Goal: Task Accomplishment & Management: Use online tool/utility

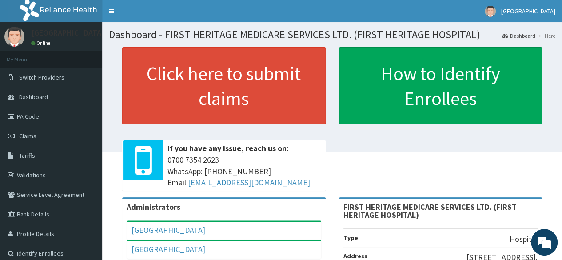
click at [158, 211] on div "Administrators" at bounding box center [223, 207] width 203 height 17
click at [30, 136] on span "Claims" at bounding box center [27, 136] width 17 height 8
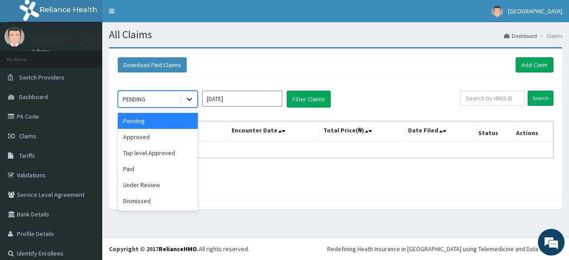
click at [189, 99] on icon at bounding box center [189, 99] width 5 height 3
click at [168, 153] on div "Top level Approved" at bounding box center [158, 153] width 80 height 16
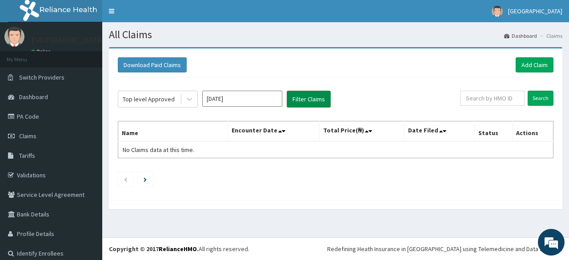
click at [310, 95] on button "Filter Claims" at bounding box center [309, 99] width 44 height 17
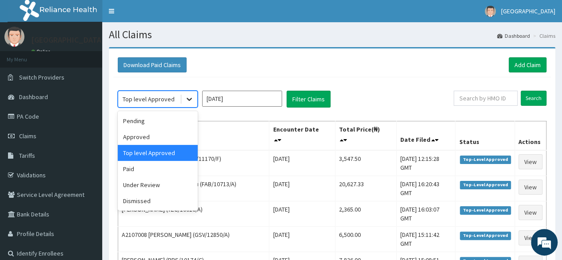
click at [188, 99] on icon at bounding box center [189, 99] width 5 height 3
click at [158, 136] on div "Approved" at bounding box center [158, 137] width 80 height 16
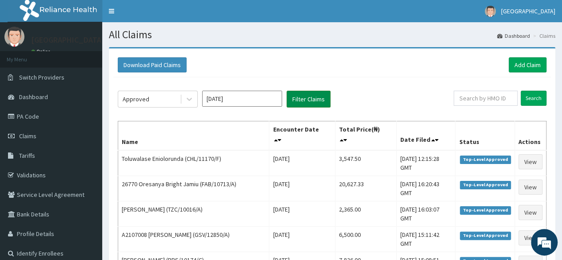
click at [303, 99] on button "Filter Claims" at bounding box center [309, 99] width 44 height 17
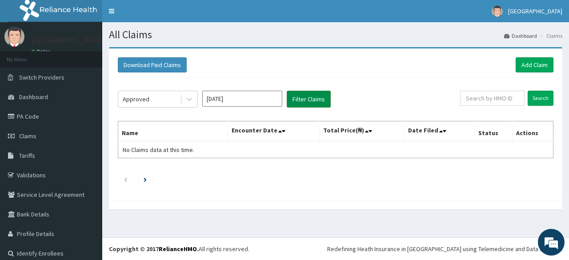
click at [303, 99] on button "Filter Claims" at bounding box center [309, 99] width 44 height 17
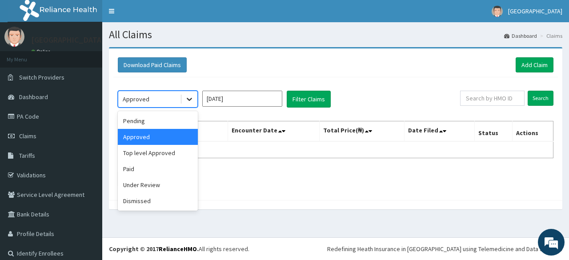
click at [189, 99] on icon at bounding box center [189, 99] width 9 height 9
click at [156, 182] on div "Under Review" at bounding box center [158, 185] width 80 height 16
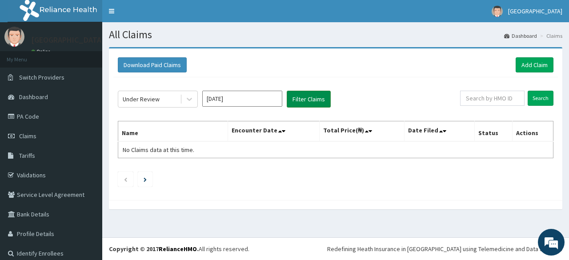
click at [309, 100] on button "Filter Claims" at bounding box center [309, 99] width 44 height 17
click at [310, 100] on button "Filter Claims" at bounding box center [309, 99] width 44 height 17
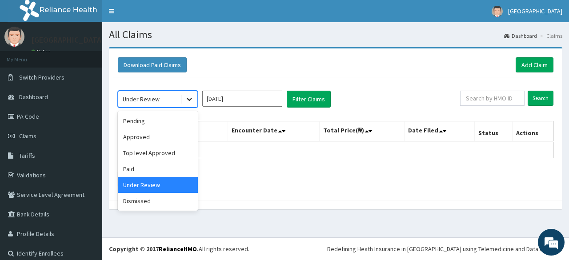
click at [187, 95] on icon at bounding box center [189, 99] width 9 height 9
click at [164, 121] on div "Pending" at bounding box center [158, 121] width 80 height 16
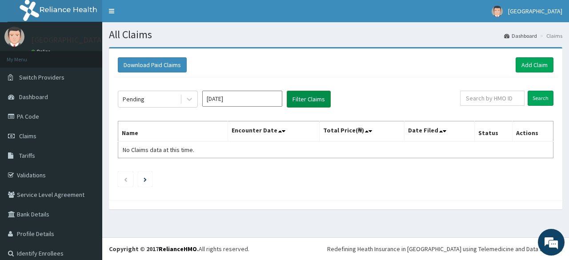
click at [312, 99] on button "Filter Claims" at bounding box center [309, 99] width 44 height 17
click at [188, 99] on icon at bounding box center [189, 99] width 5 height 3
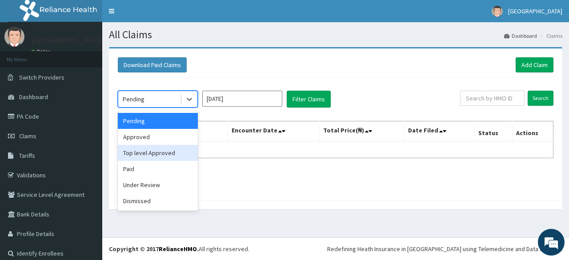
click at [168, 153] on div "Top level Approved" at bounding box center [158, 153] width 80 height 16
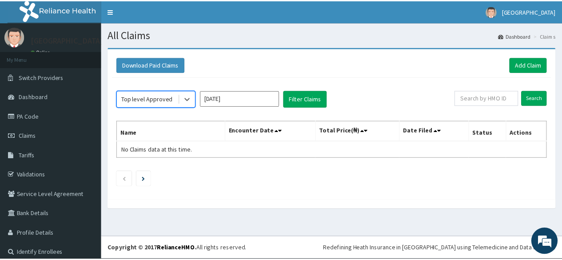
scroll to position [8, 0]
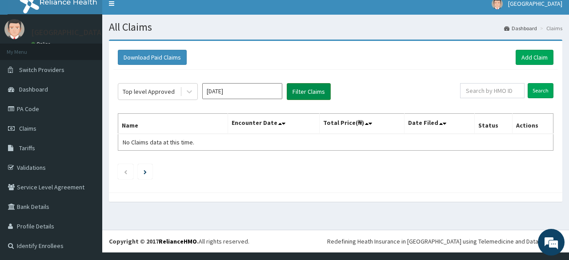
click at [308, 91] on button "Filter Claims" at bounding box center [309, 91] width 44 height 17
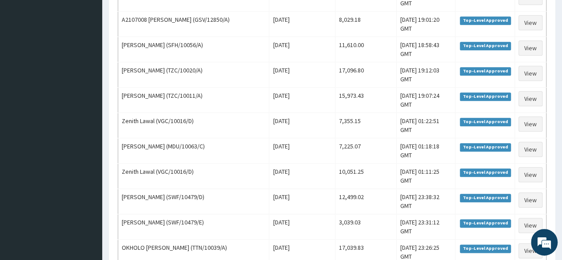
scroll to position [400, 0]
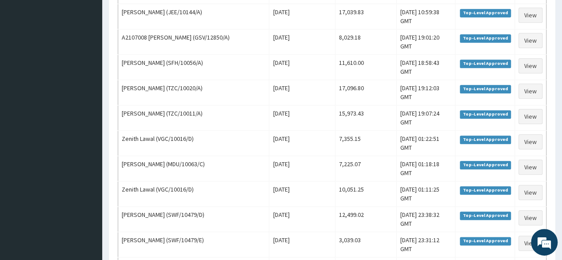
click at [78, 51] on aside "[GEOGRAPHIC_DATA] Online My Menu Switch Providers Dashboard PA Code Claims Tari…" at bounding box center [51, 150] width 102 height 1101
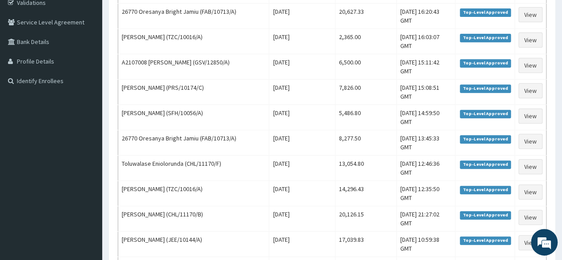
scroll to position [0, 0]
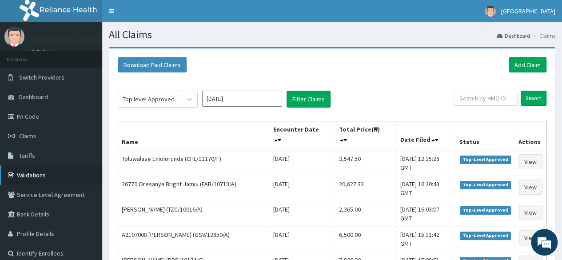
click at [37, 174] on link "Validations" at bounding box center [51, 175] width 102 height 20
